Goal: Task Accomplishment & Management: Use online tool/utility

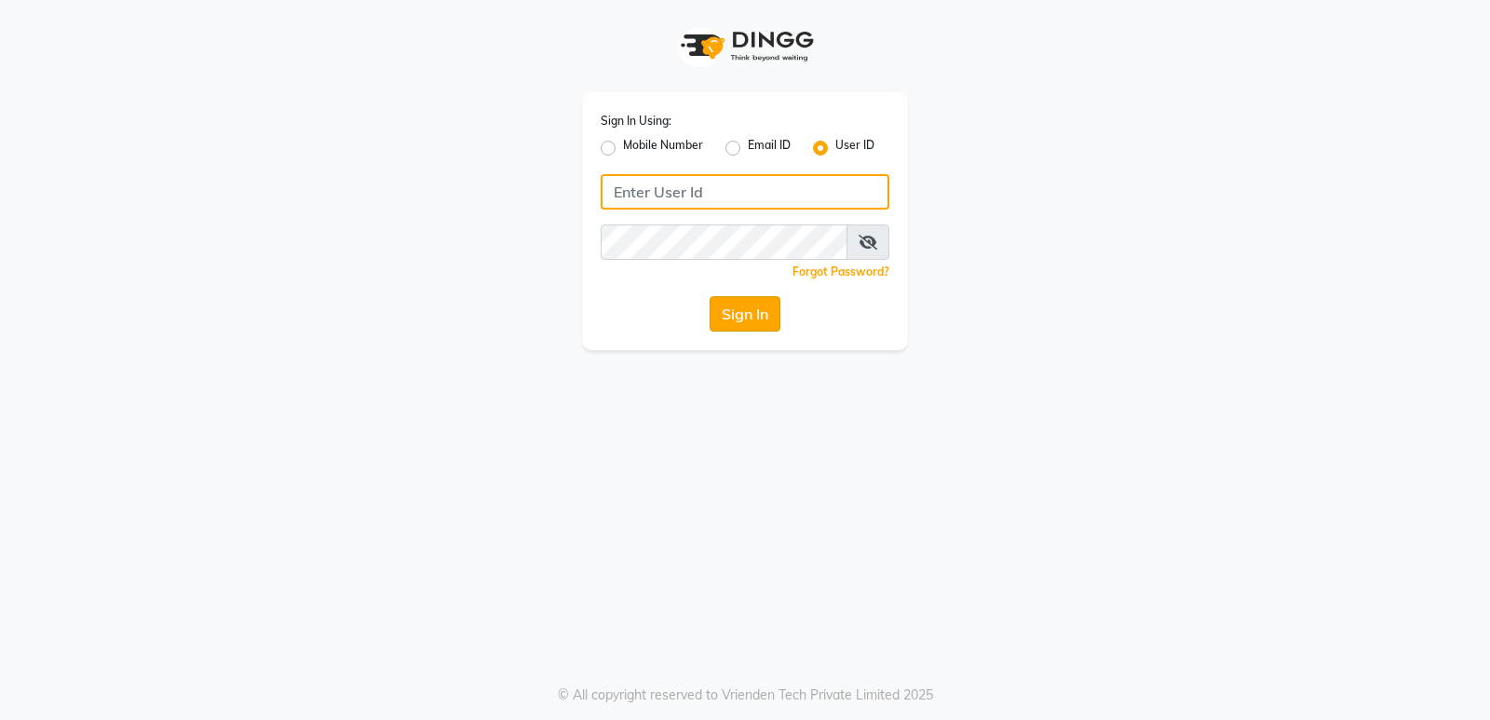
type input "naturalsk"
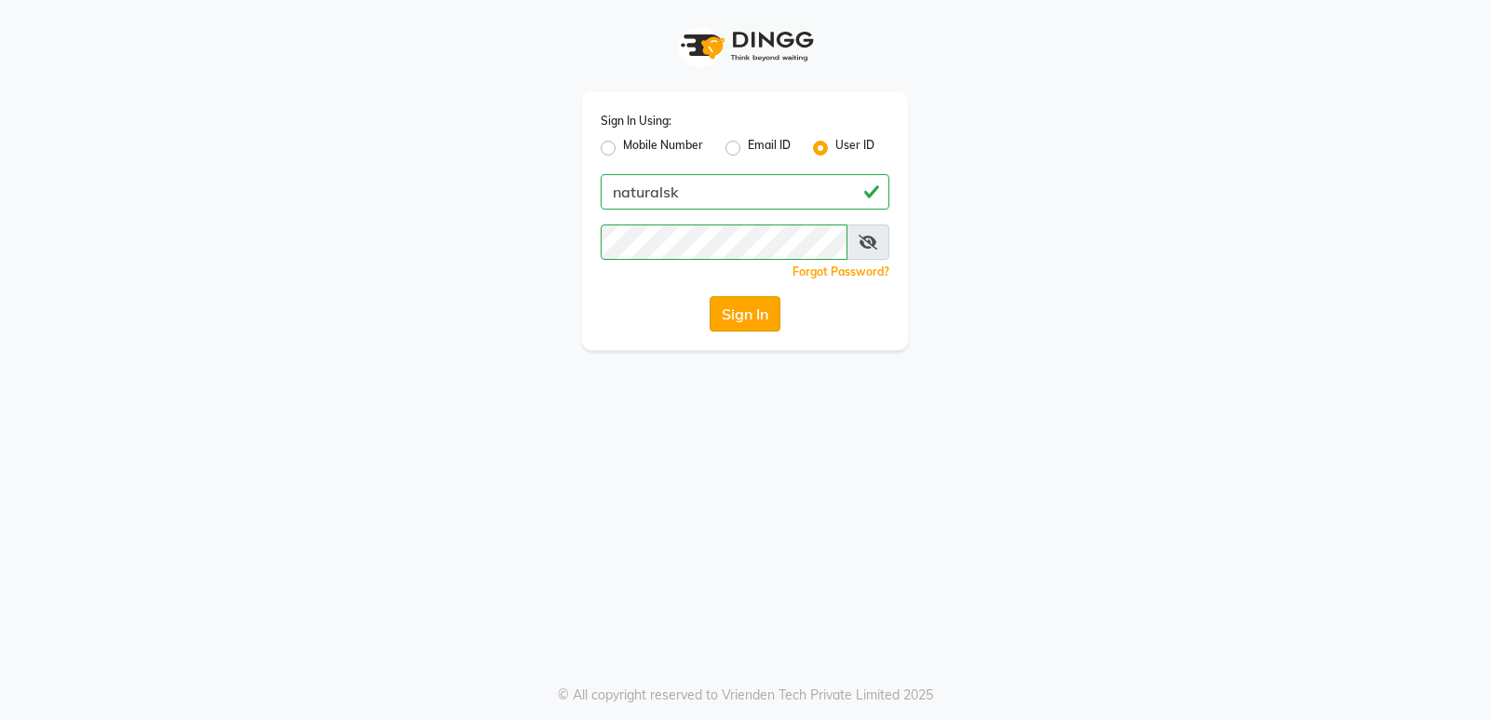
click at [720, 311] on button "Sign In" at bounding box center [745, 313] width 71 height 35
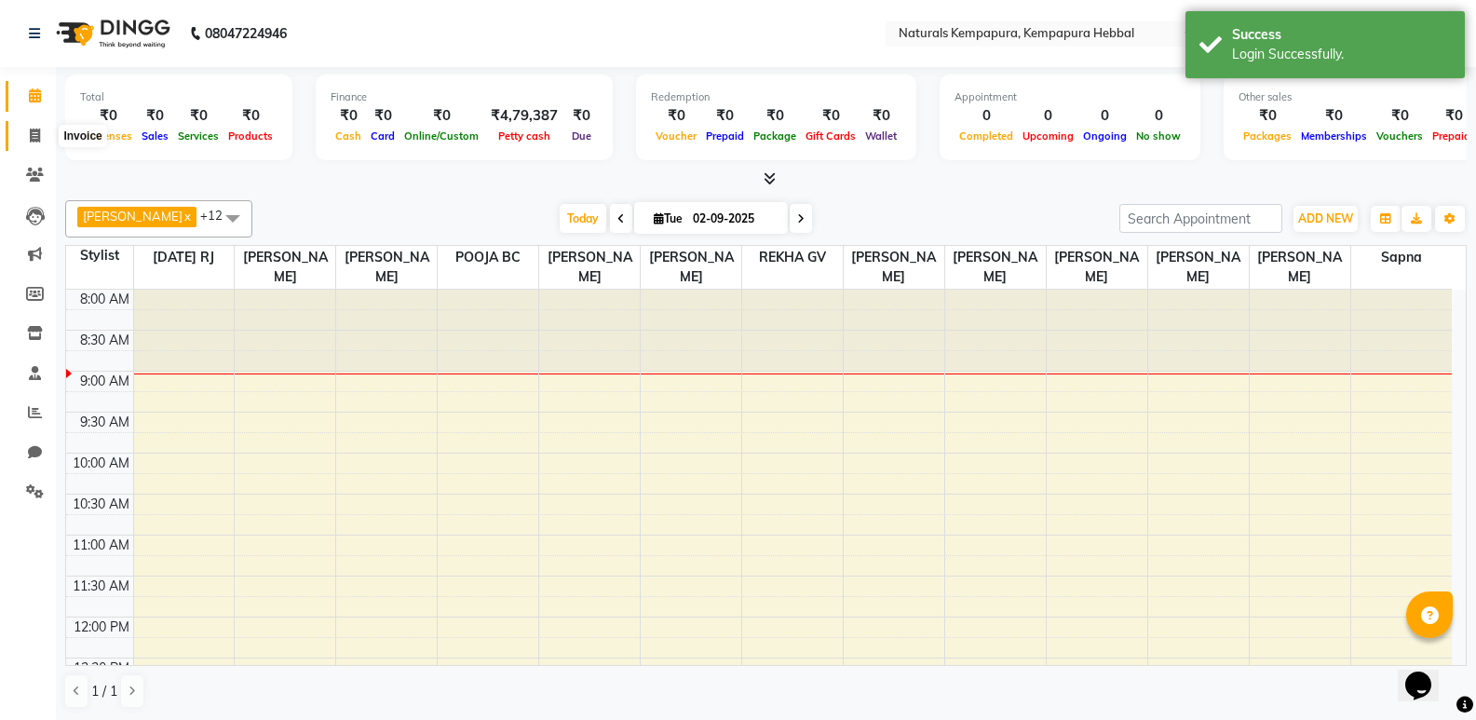
click at [34, 129] on icon at bounding box center [35, 136] width 10 height 14
select select "7848"
select select "service"
